Goal: Information Seeking & Learning: Learn about a topic

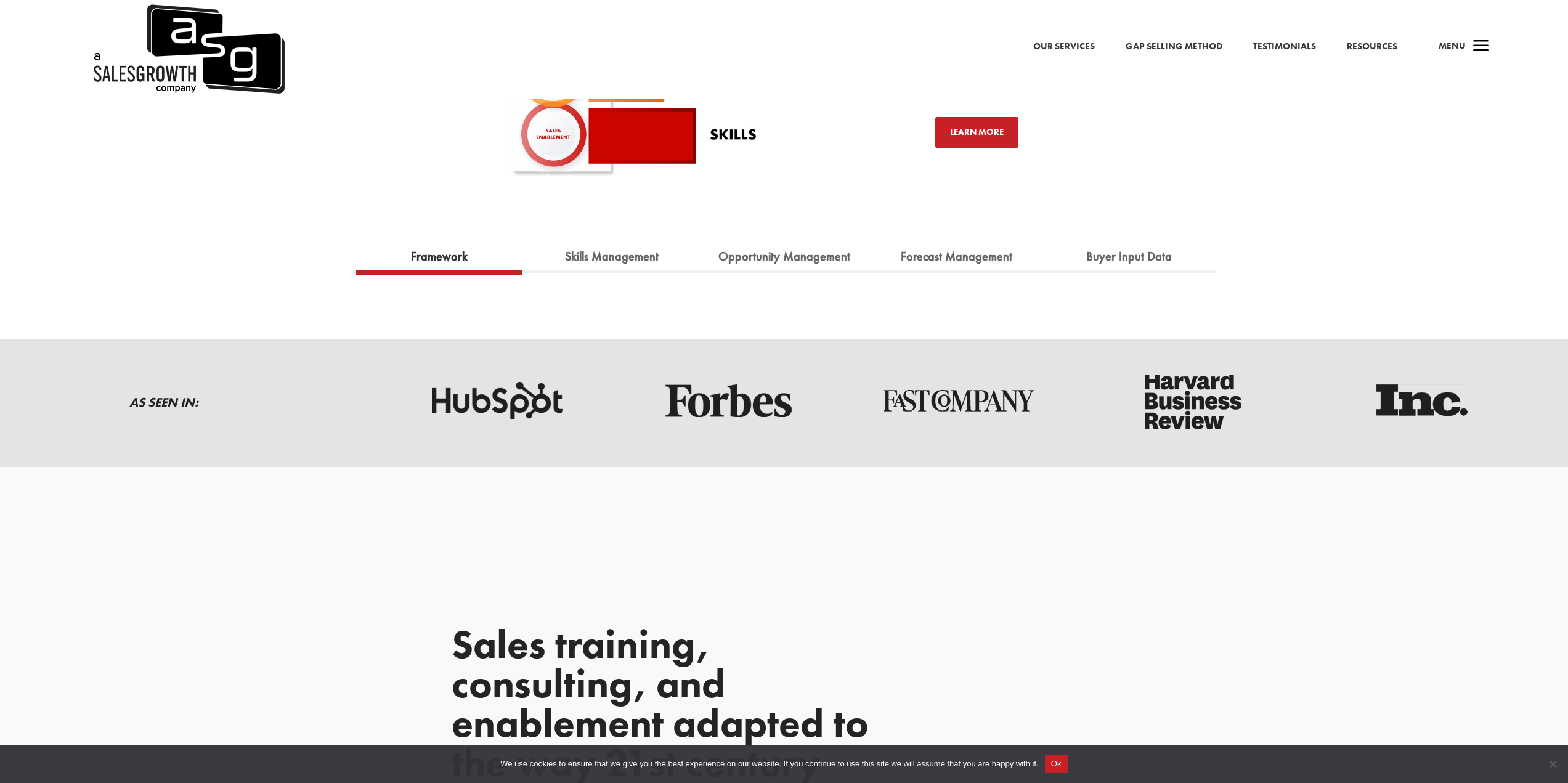
scroll to position [3076, 0]
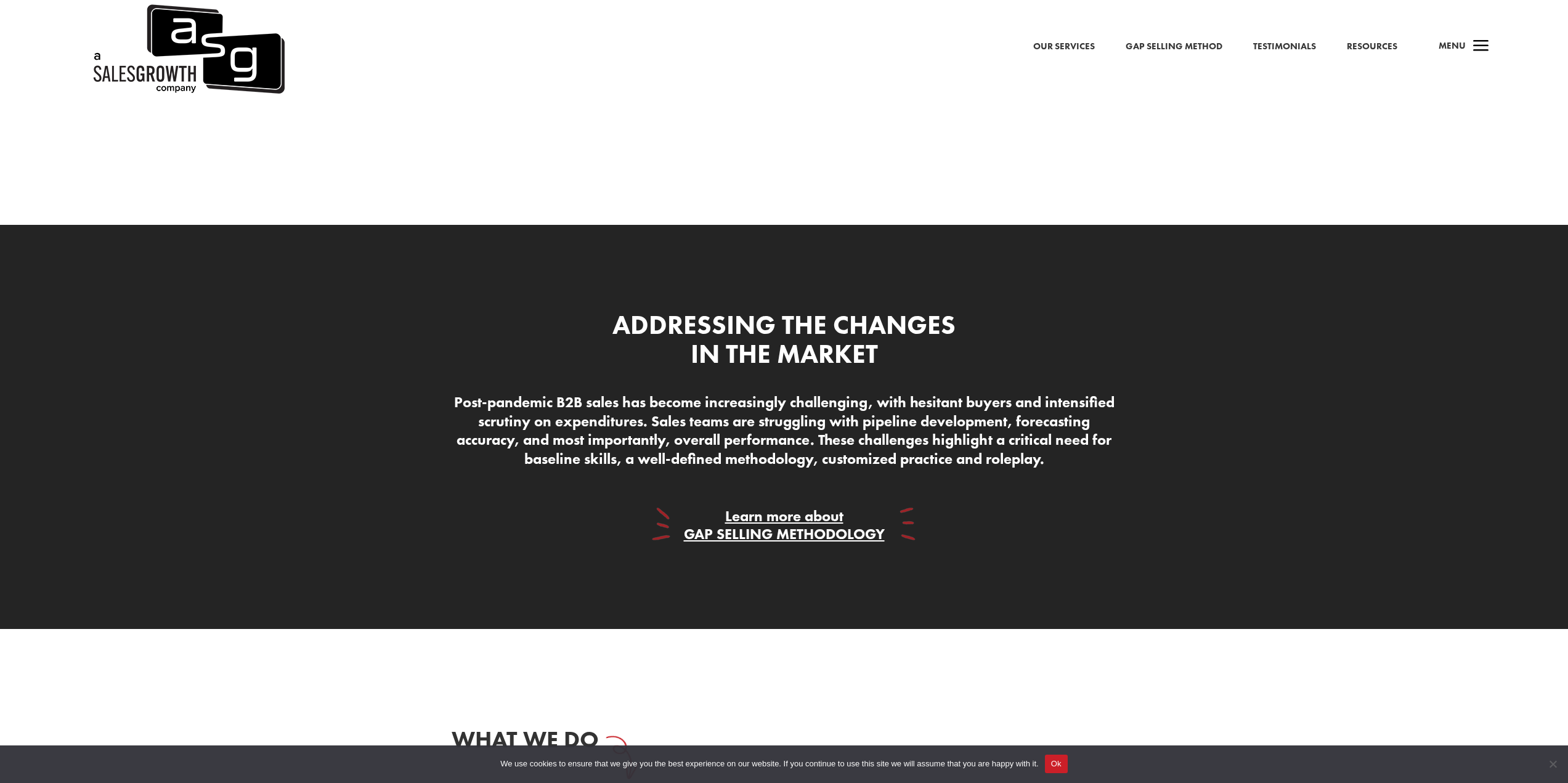
click at [659, 333] on h3 "Addressing The Changes In The Market" at bounding box center [784, 343] width 369 height 65
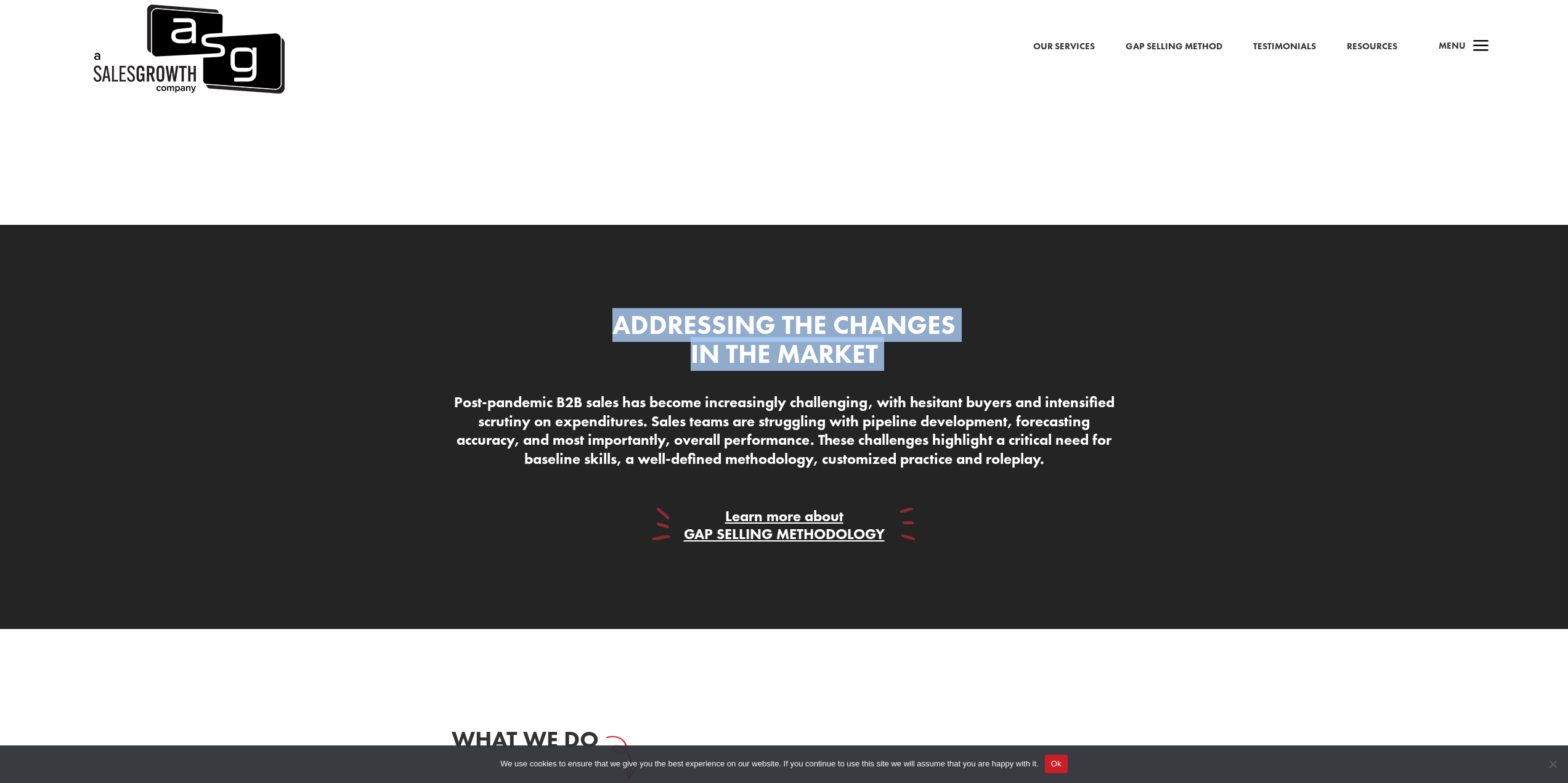
click at [659, 333] on h3 "Addressing The Changes In The Market" at bounding box center [784, 343] width 369 height 65
click at [954, 344] on h3 "Addressing The Changes In The Market" at bounding box center [784, 343] width 369 height 65
drag, startPoint x: 905, startPoint y: 369, endPoint x: 586, endPoint y: 311, distance: 324.2
click at [586, 311] on div "Addressing The Changes In The Market" at bounding box center [784, 343] width 665 height 65
click at [587, 295] on div "Addressing The Changes In The Market Post-pandemic B2B sales has become increas…" at bounding box center [784, 427] width 665 height 266
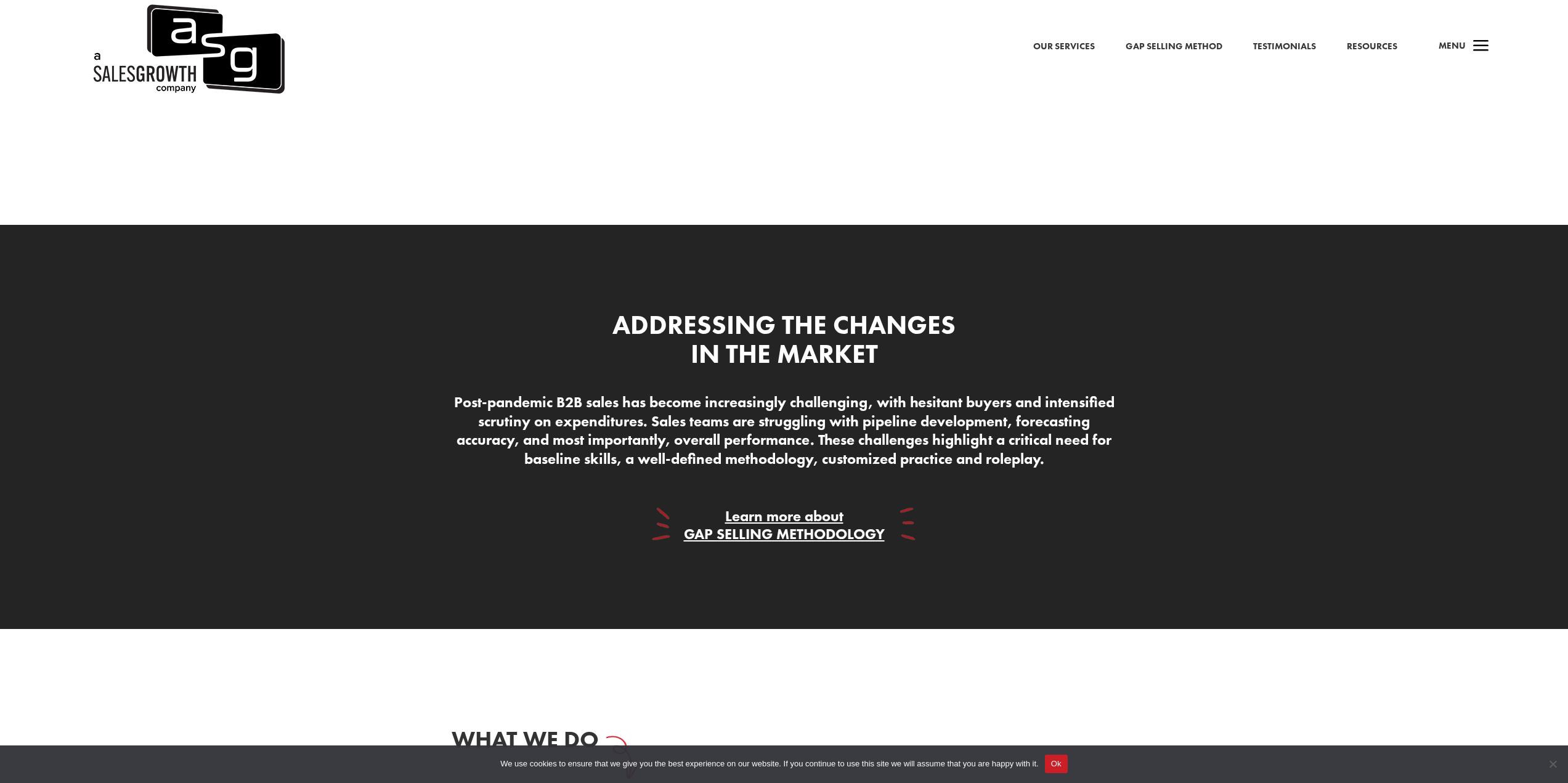
click at [779, 339] on h3 "Addressing The Changes In The Market" at bounding box center [784, 343] width 369 height 65
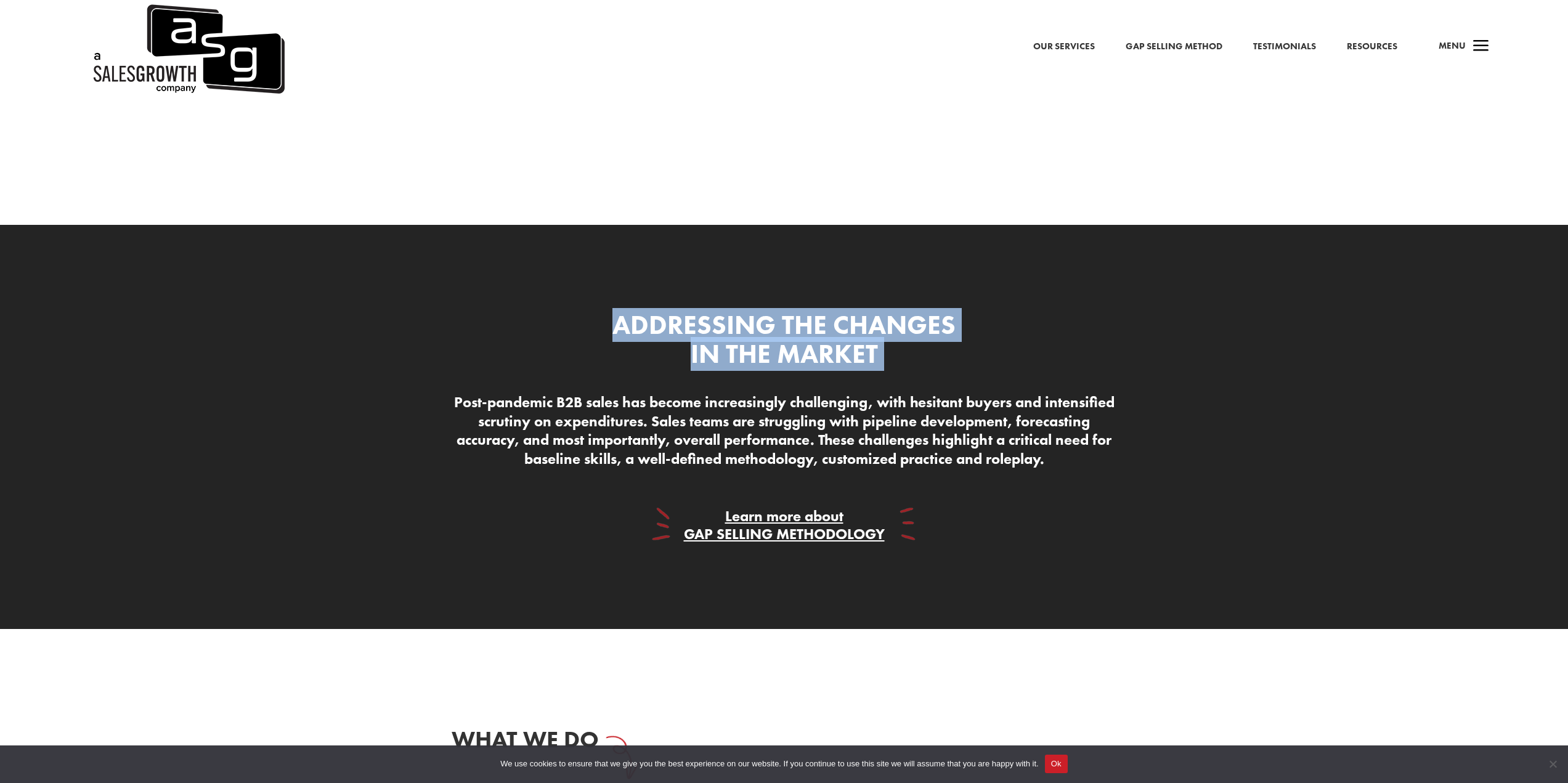
click at [779, 339] on h3 "Addressing The Changes In The Market" at bounding box center [784, 343] width 369 height 65
click at [786, 307] on div "Addressing The Changes In The Market Post-pandemic B2B sales has become increas…" at bounding box center [784, 427] width 665 height 266
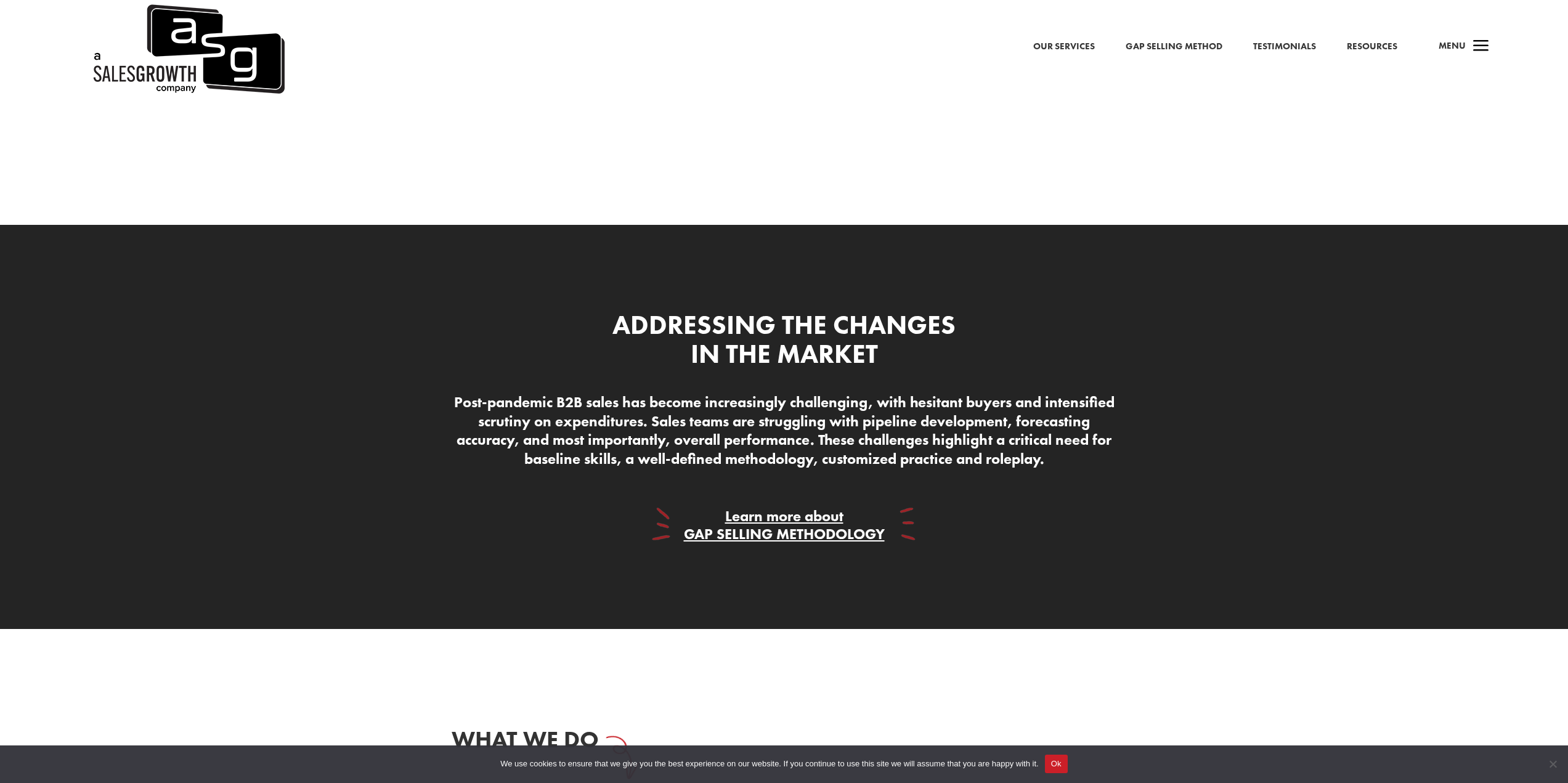
click at [805, 325] on h3 "Addressing The Changes In The Market" at bounding box center [784, 343] width 369 height 65
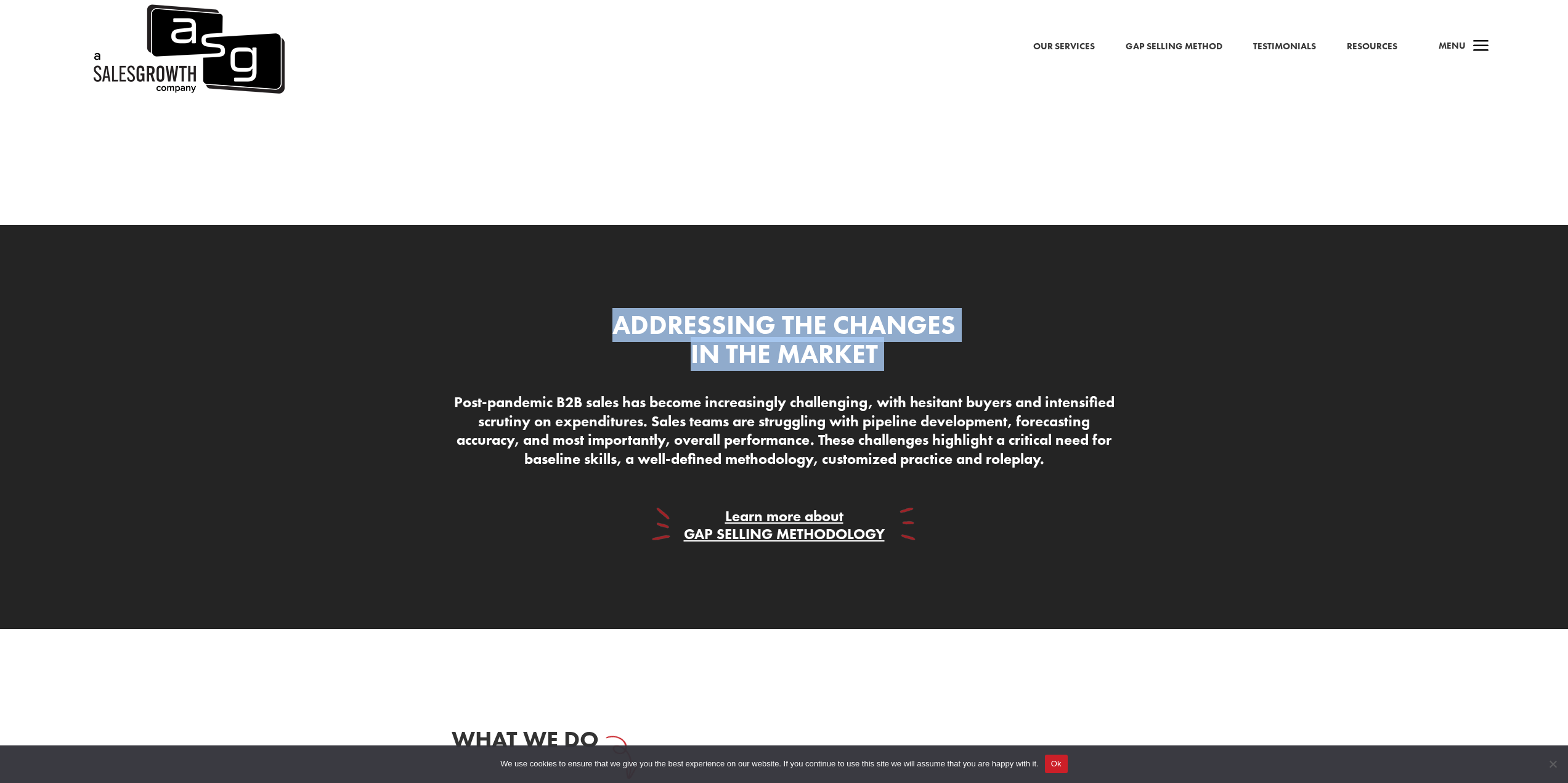
click at [805, 325] on h3 "Addressing The Changes In The Market" at bounding box center [784, 343] width 369 height 65
click at [945, 347] on h3 "Addressing The Changes In The Market" at bounding box center [784, 343] width 369 height 65
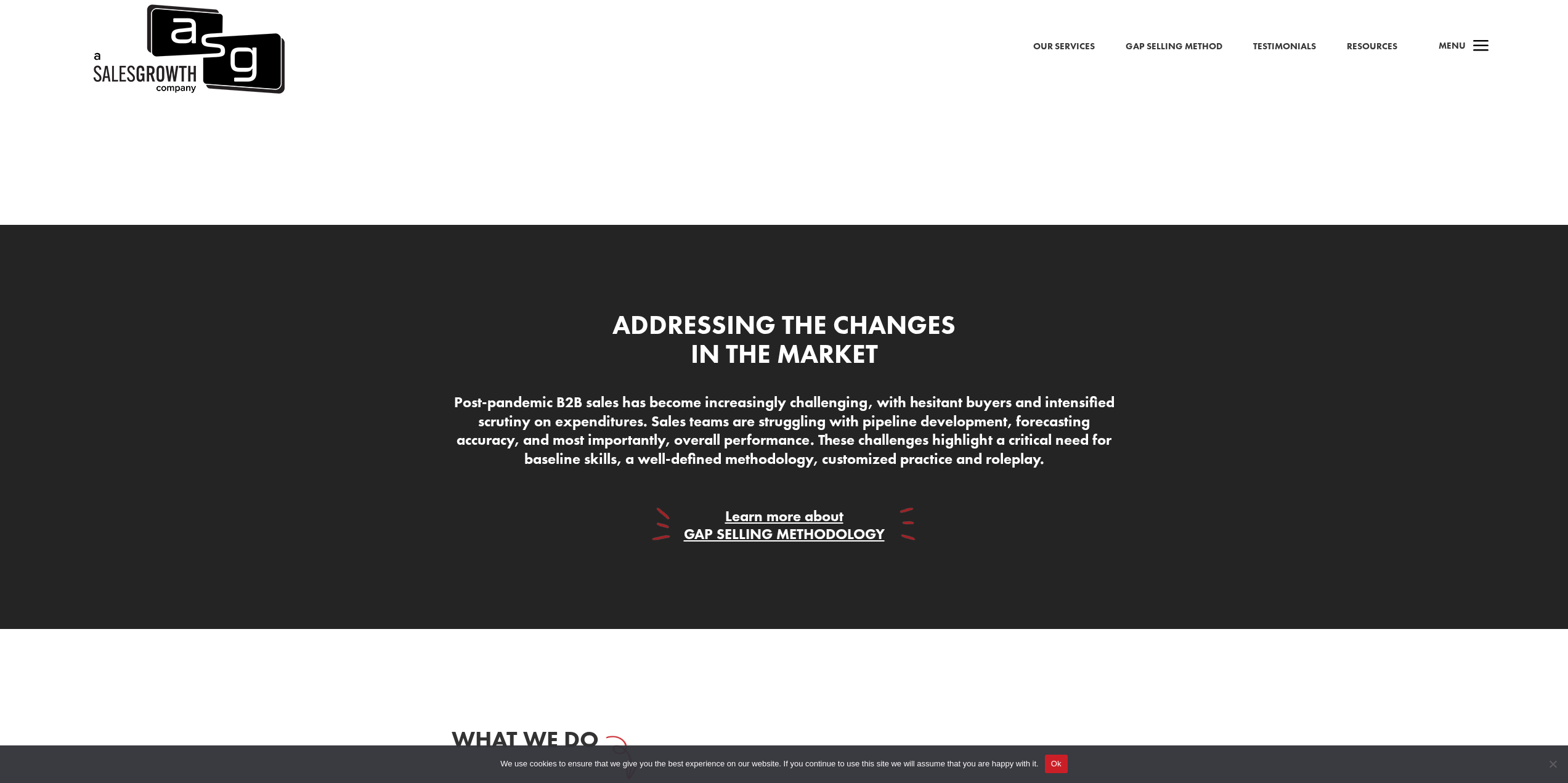
click at [894, 340] on h3 "Addressing The Changes In The Market" at bounding box center [784, 343] width 369 height 65
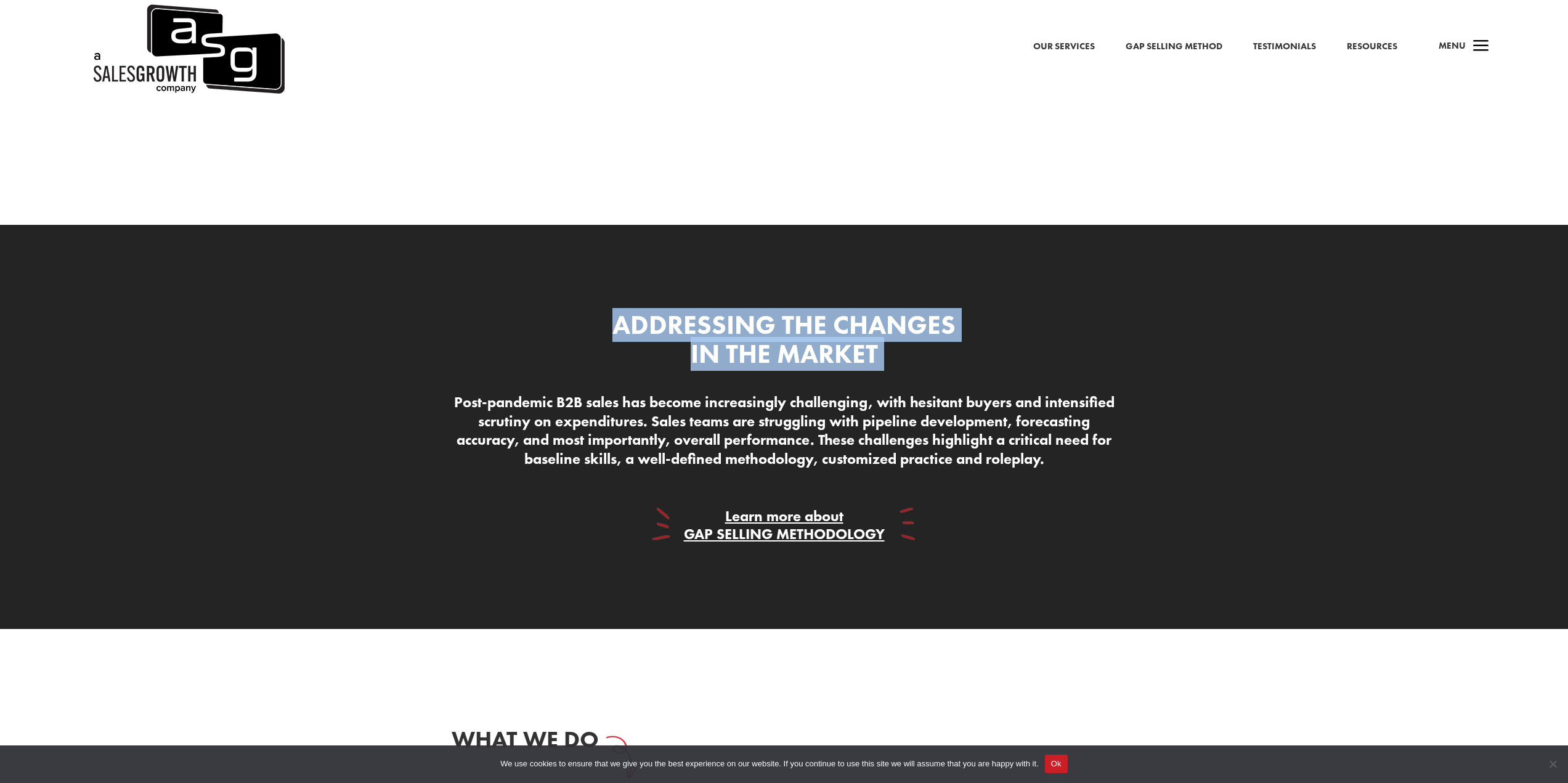
click at [894, 340] on h3 "Addressing The Changes In The Market" at bounding box center [784, 343] width 369 height 65
click at [889, 348] on h3 "Addressing The Changes In The Market" at bounding box center [784, 343] width 369 height 65
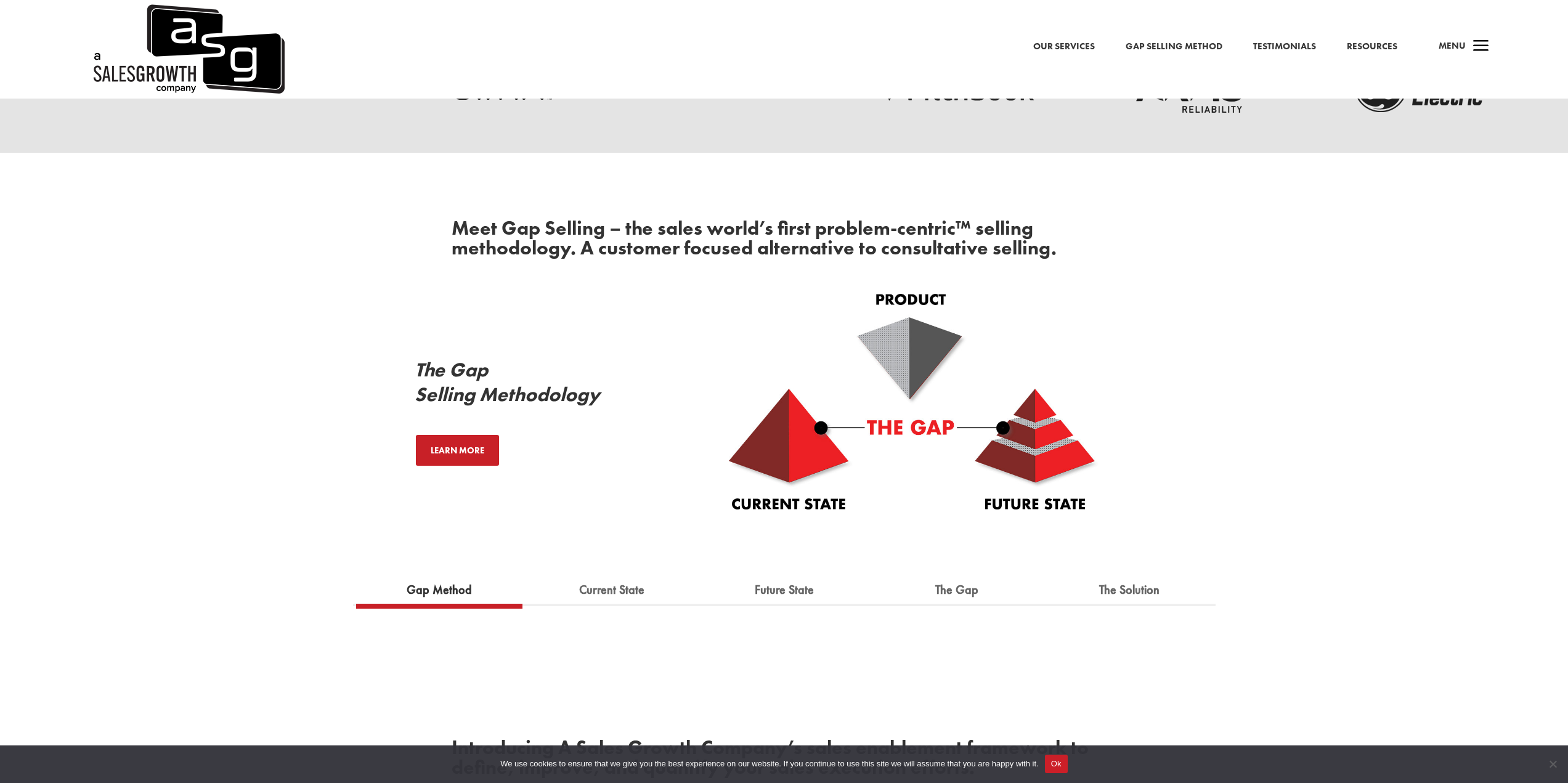
scroll to position [662, 0]
click at [656, 250] on h2 "Meet Gap Selling – the sales world’s first problem-centric™ selling methodology…" at bounding box center [784, 241] width 665 height 46
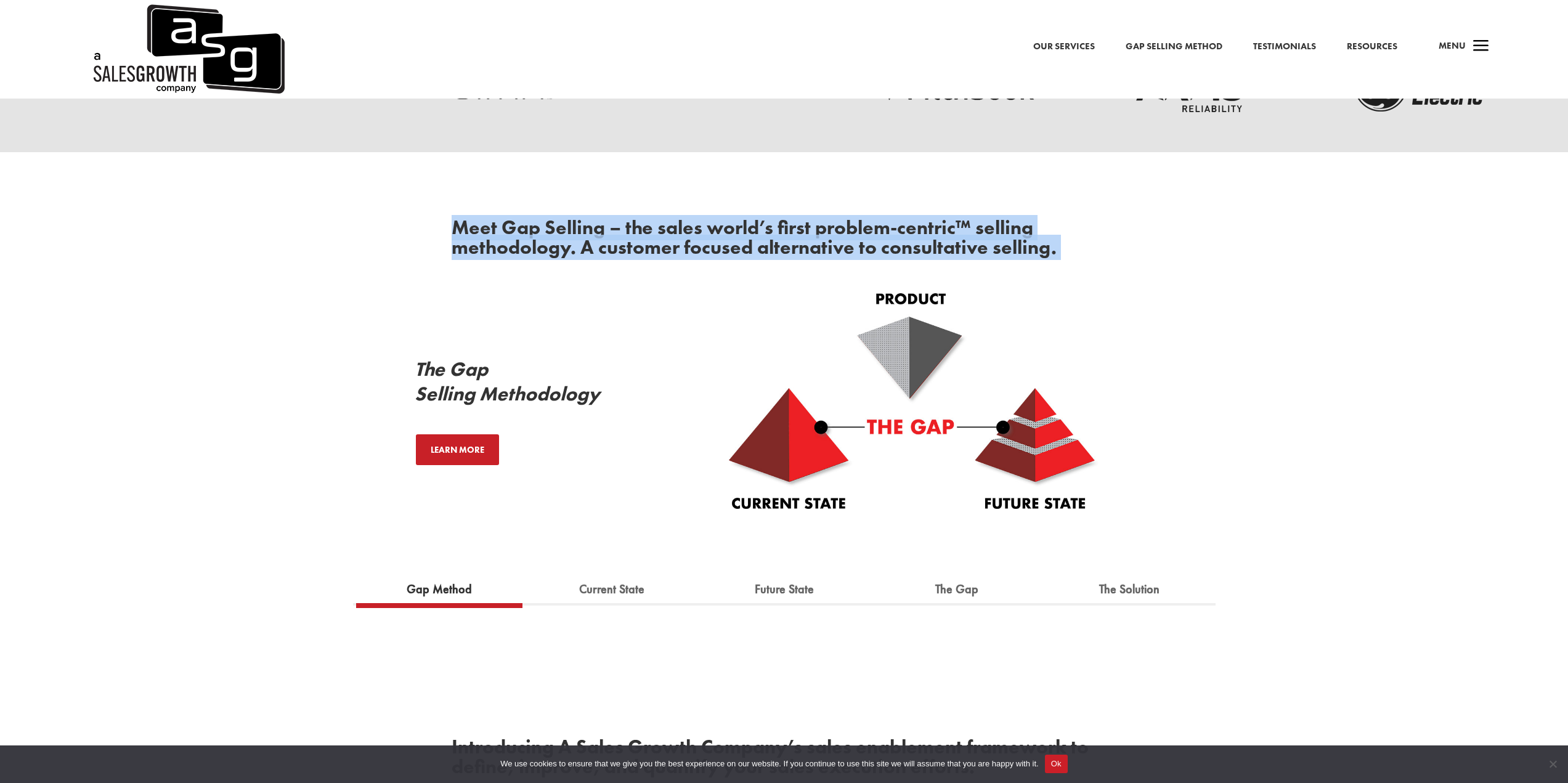
click at [656, 250] on h2 "Meet Gap Selling – the sales world’s first problem-centric™ selling methodology…" at bounding box center [784, 241] width 665 height 46
click at [760, 258] on h2 "Meet Gap Selling – the sales world’s first problem-centric™ selling methodology…" at bounding box center [784, 241] width 665 height 46
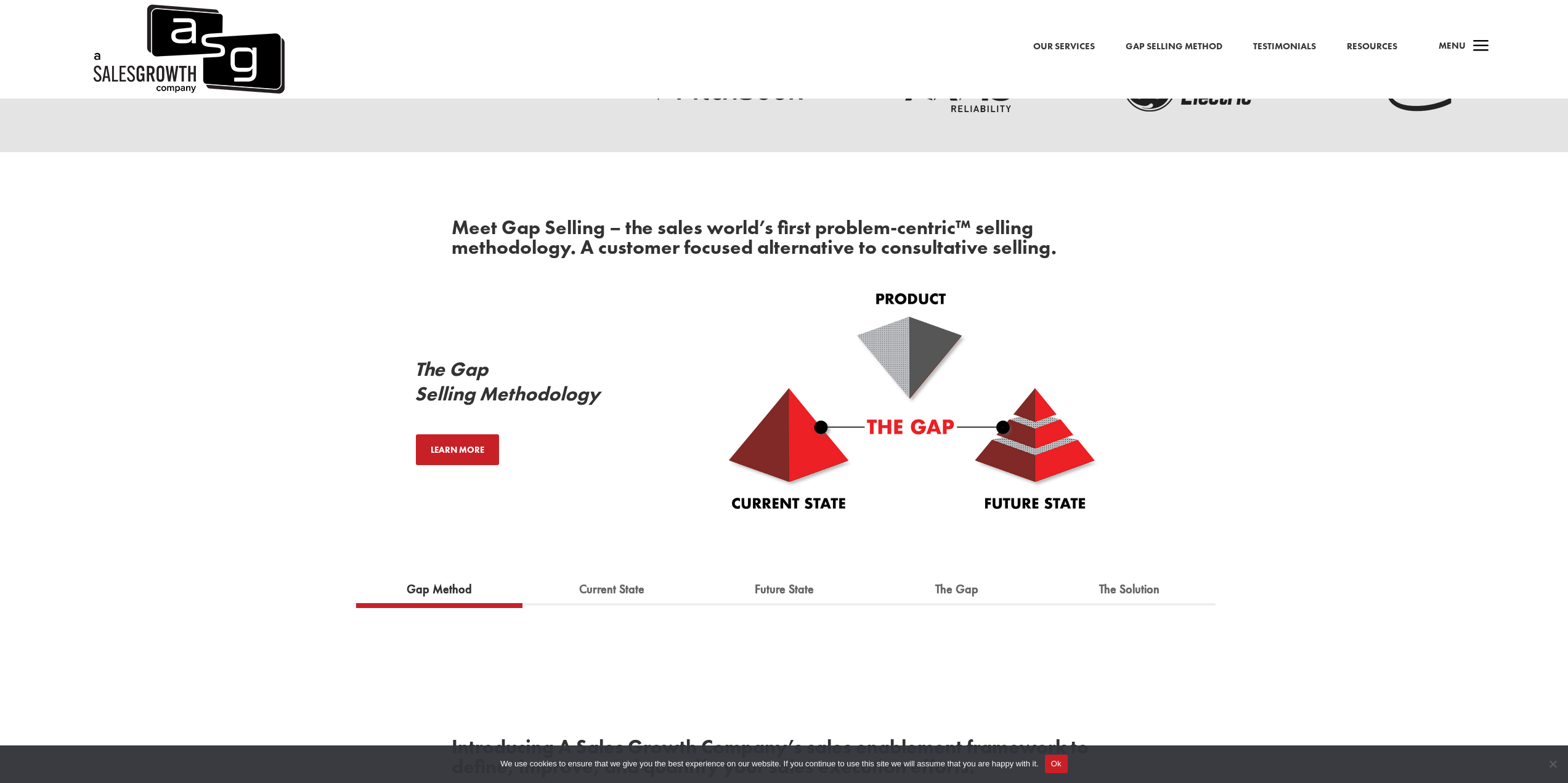
click at [760, 258] on h2 "Meet Gap Selling – the sales world’s first problem-centric™ selling methodology…" at bounding box center [784, 241] width 665 height 46
